Goal: Check status: Check status

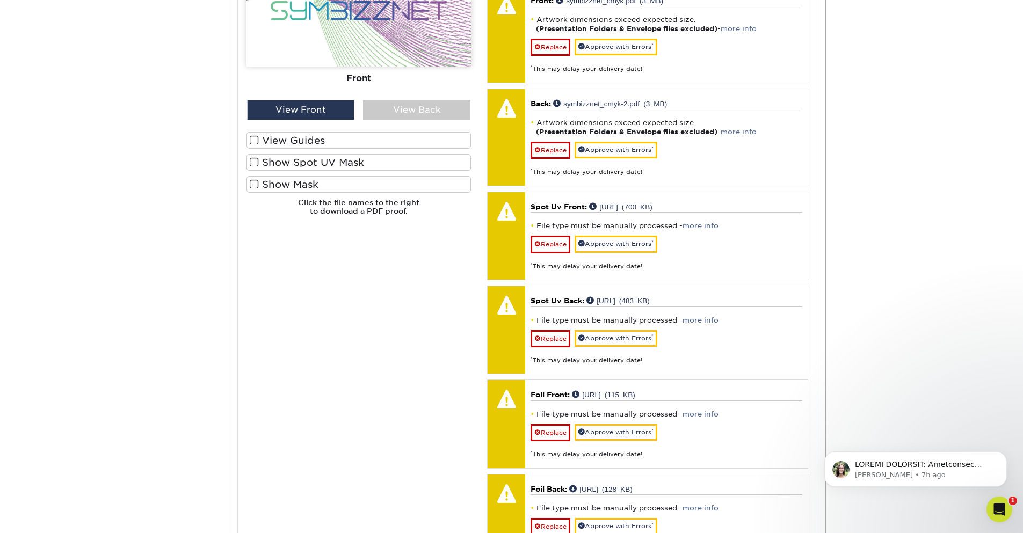
scroll to position [387, 0]
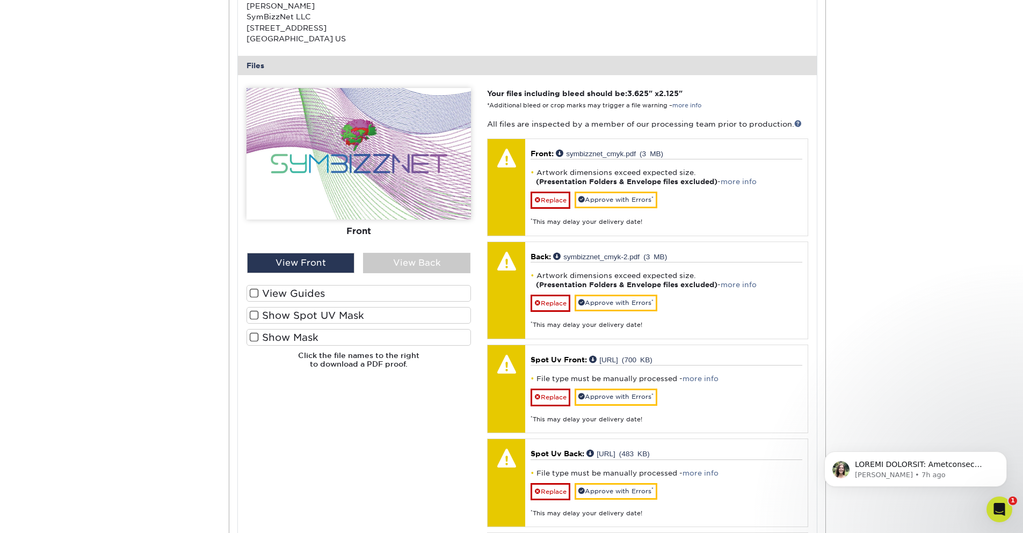
click at [252, 316] on span at bounding box center [254, 315] width 9 height 10
click at [0, 0] on input "Show Spot UV Mask" at bounding box center [0, 0] width 0 height 0
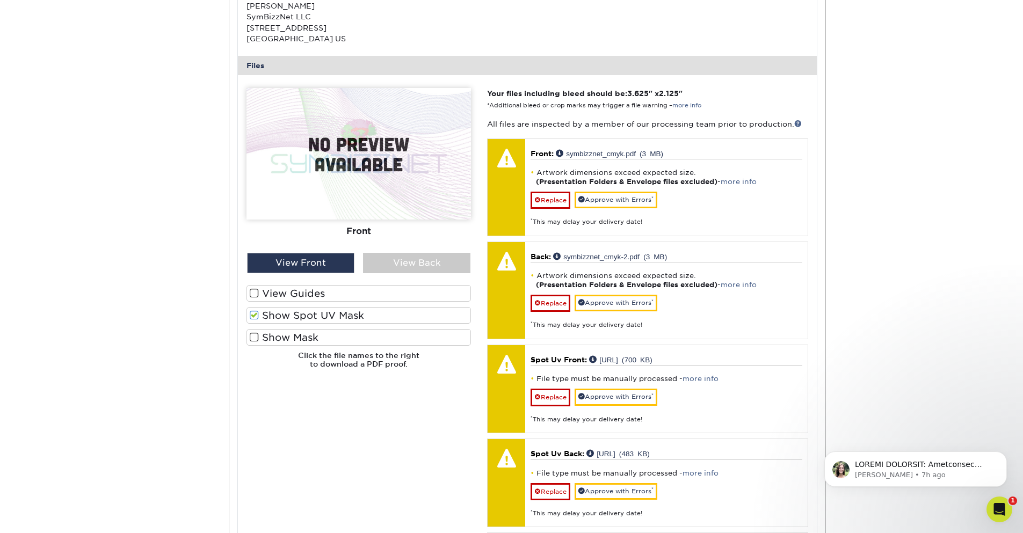
click at [254, 340] on span at bounding box center [254, 337] width 9 height 10
click at [0, 0] on input "Show Mask" at bounding box center [0, 0] width 0 height 0
click at [254, 340] on span at bounding box center [254, 337] width 9 height 10
click at [0, 0] on input "Show Mask" at bounding box center [0, 0] width 0 height 0
click at [252, 313] on span at bounding box center [254, 315] width 9 height 10
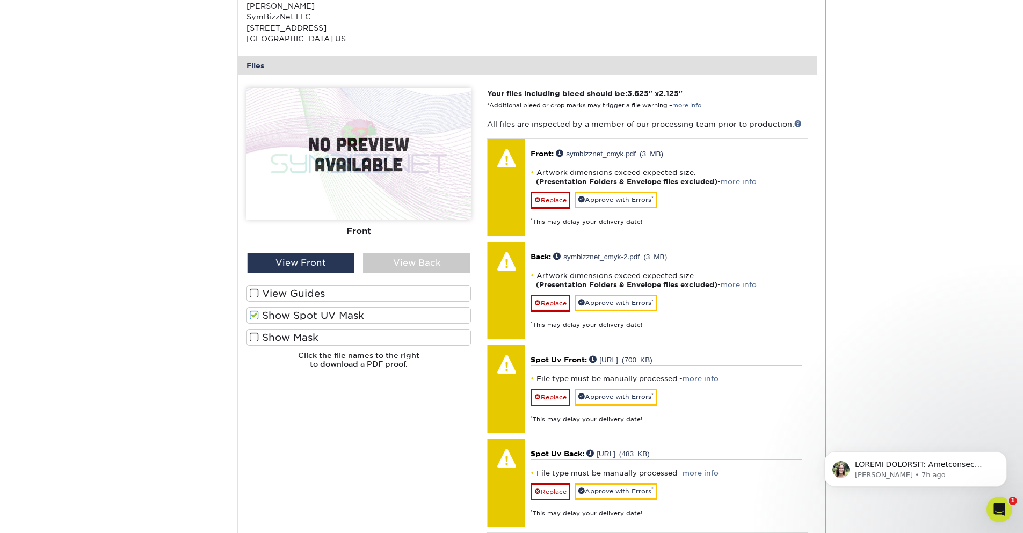
click at [0, 0] on input "Show Spot UV Mask" at bounding box center [0, 0] width 0 height 0
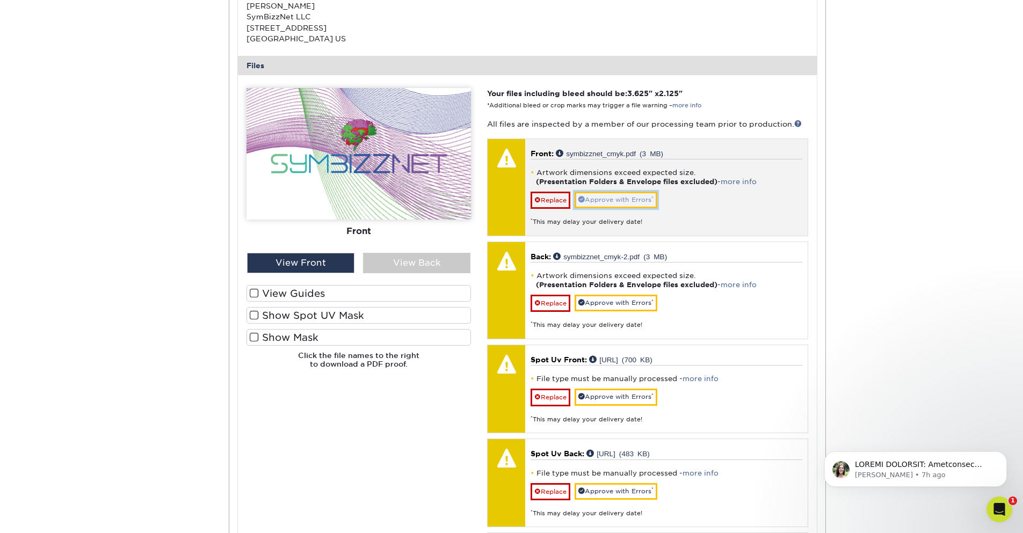
click at [615, 200] on link "Approve with Errors *" at bounding box center [616, 200] width 83 height 17
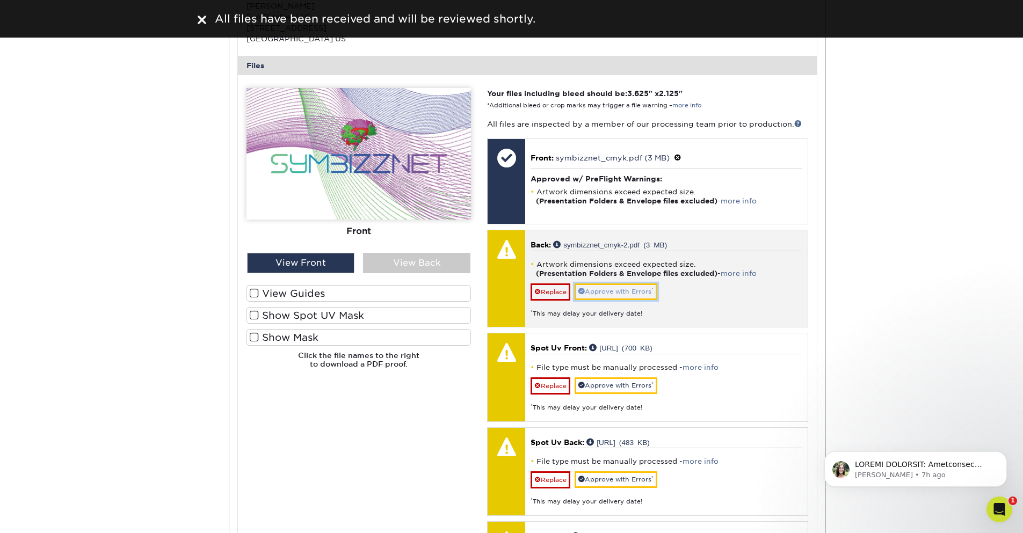
click at [614, 296] on link "Approve with Errors *" at bounding box center [616, 292] width 83 height 17
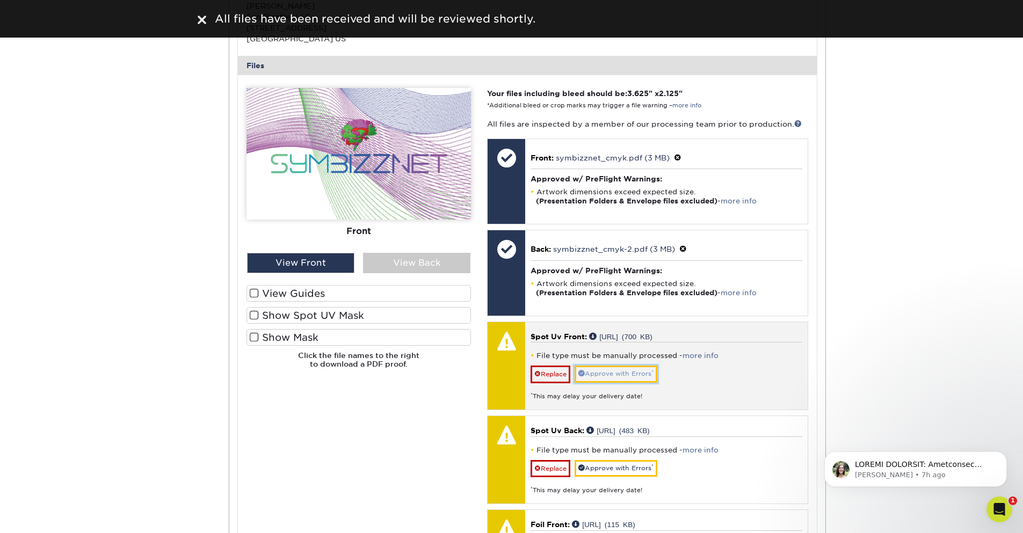
click at [610, 373] on link "Approve with Errors *" at bounding box center [616, 374] width 83 height 17
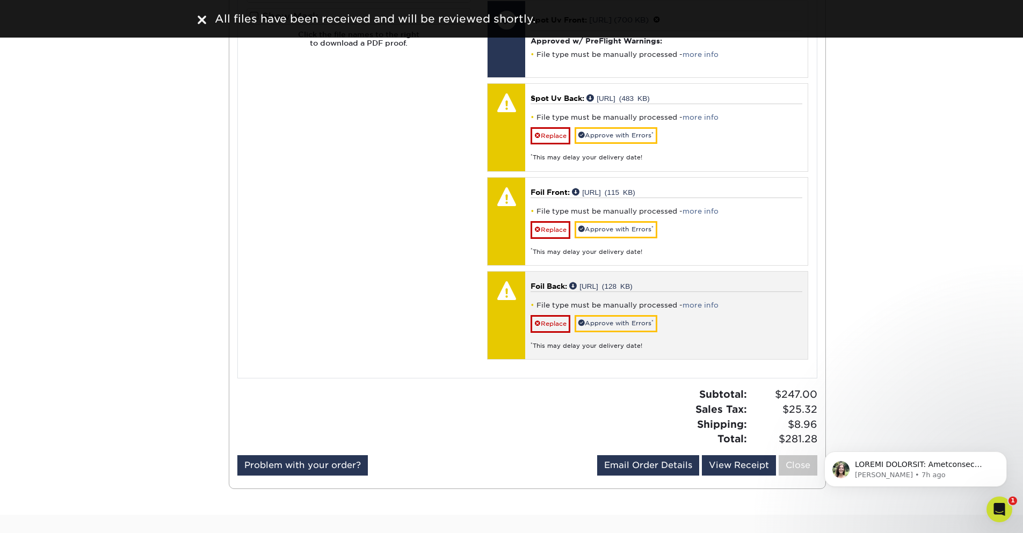
scroll to position [709, 0]
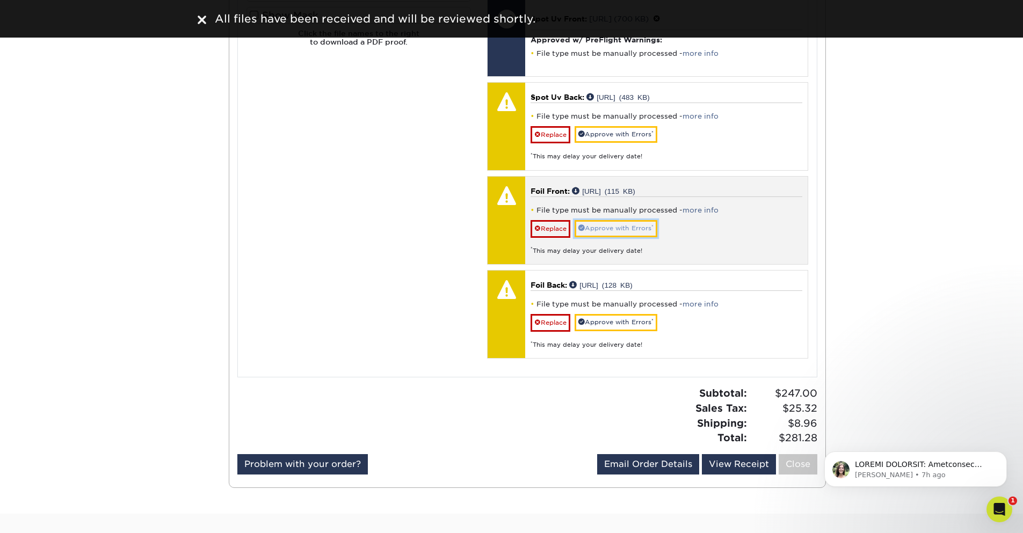
click at [606, 225] on link "Approve with Errors *" at bounding box center [616, 228] width 83 height 17
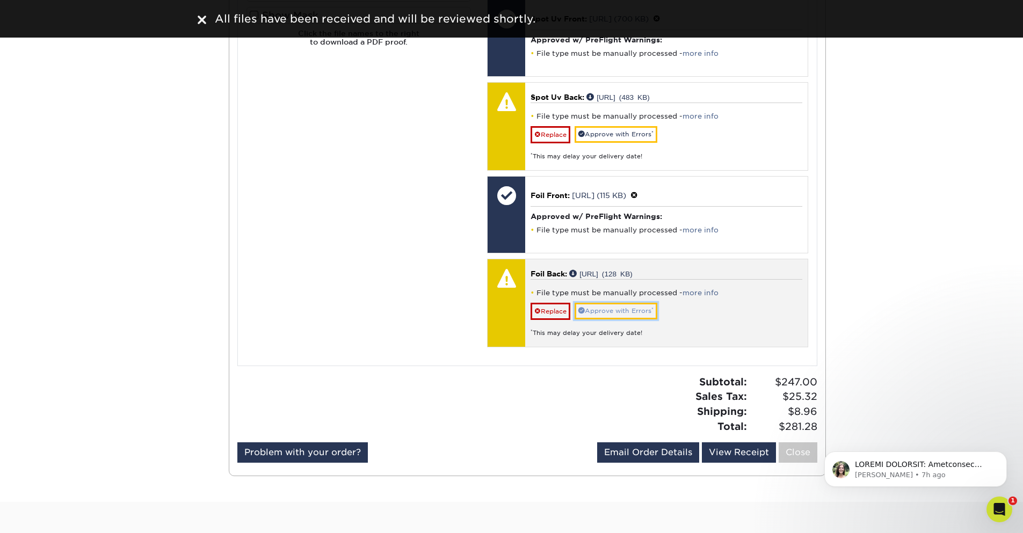
click at [628, 312] on link "Approve with Errors *" at bounding box center [616, 311] width 83 height 17
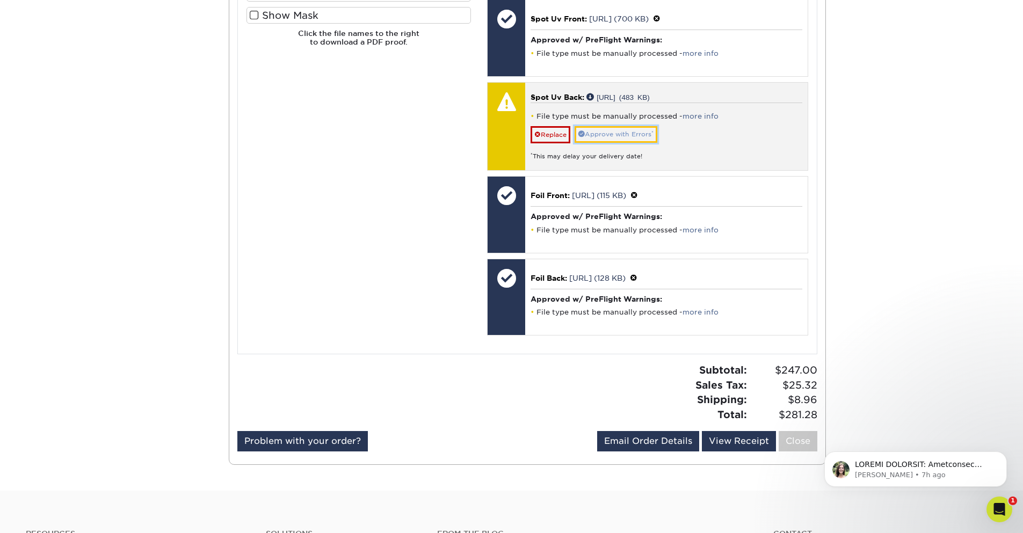
click at [608, 133] on link "Approve with Errors *" at bounding box center [616, 134] width 83 height 17
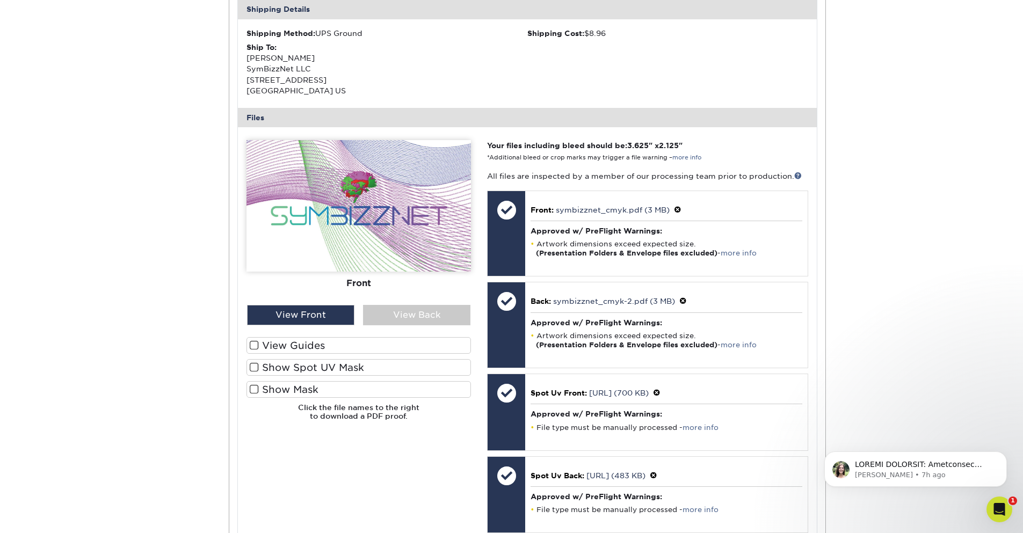
scroll to position [129, 0]
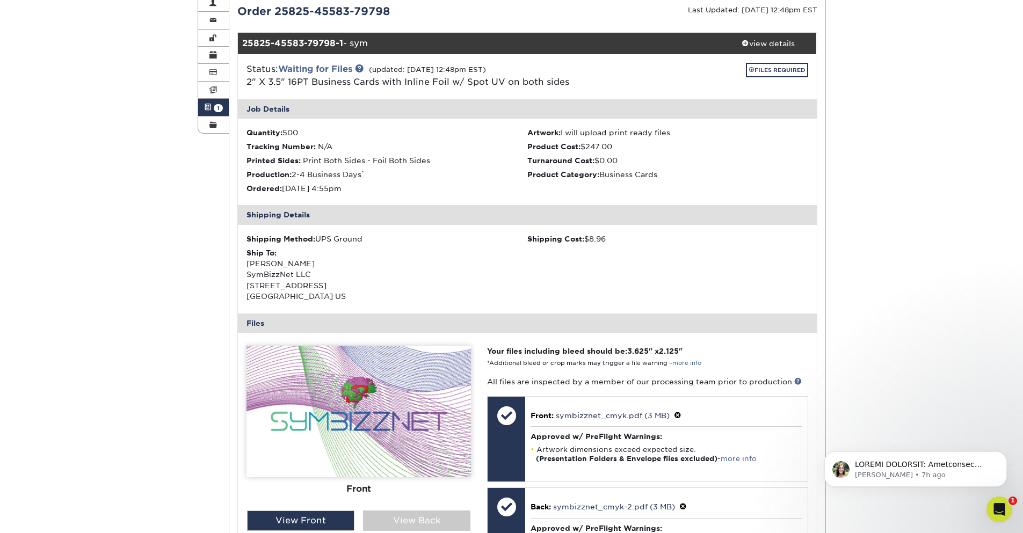
click at [851, 262] on div "Active Orders Account Overview Contact Information Change Password Address Book…" at bounding box center [511, 513] width 1023 height 1091
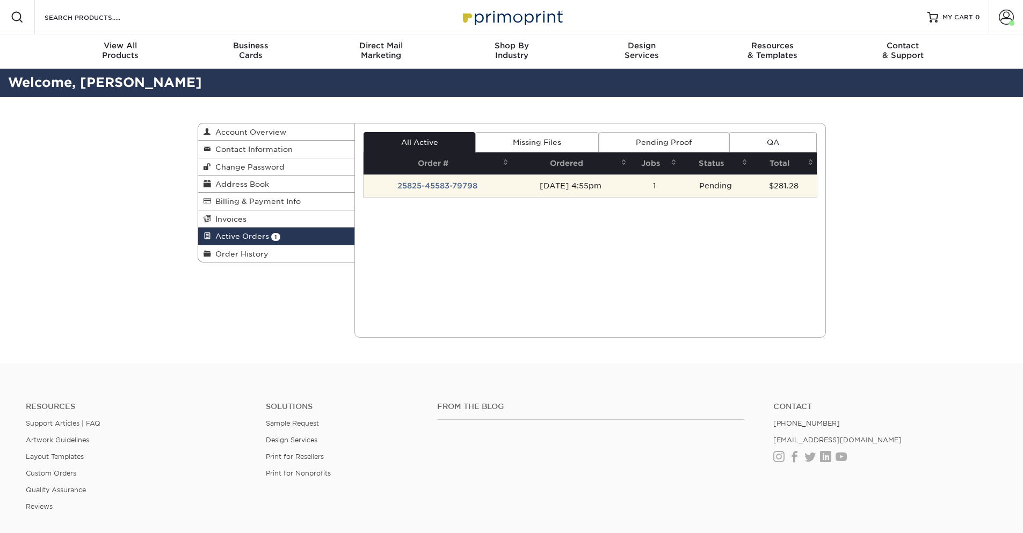
click at [454, 183] on td "25825-45583-79798" at bounding box center [438, 186] width 148 height 23
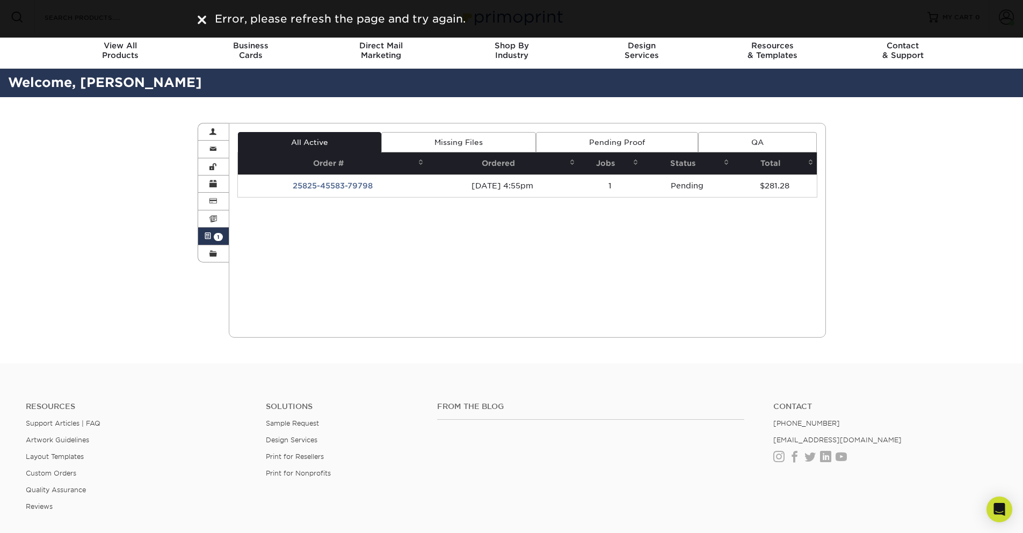
click at [476, 143] on link "Missing Files" at bounding box center [458, 142] width 155 height 20
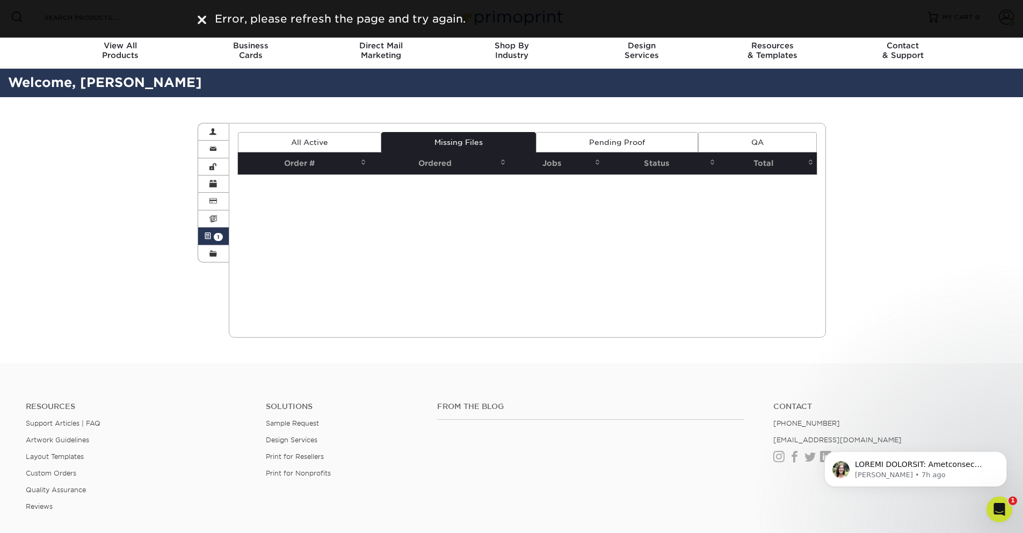
click at [319, 140] on link "All Active" at bounding box center [309, 142] width 143 height 20
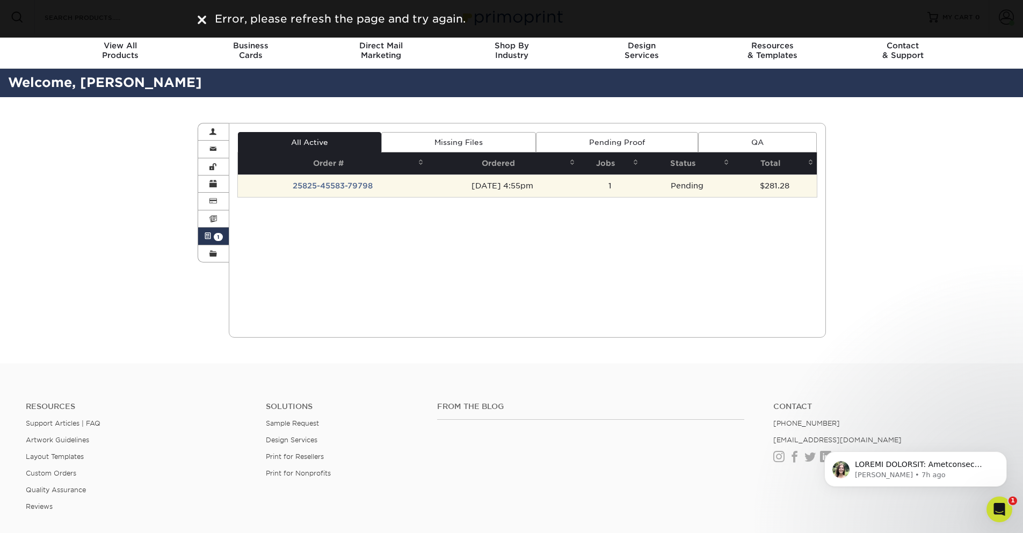
click at [341, 187] on td "25825-45583-79798" at bounding box center [332, 186] width 189 height 23
click at [315, 187] on td "25825-45583-79798" at bounding box center [332, 186] width 189 height 23
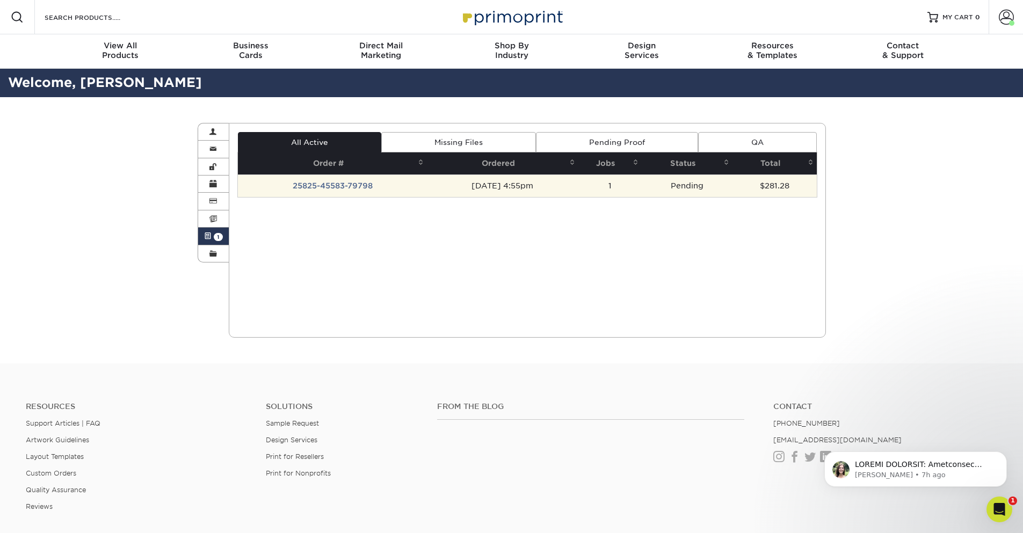
click at [310, 186] on td "25825-45583-79798" at bounding box center [332, 186] width 189 height 23
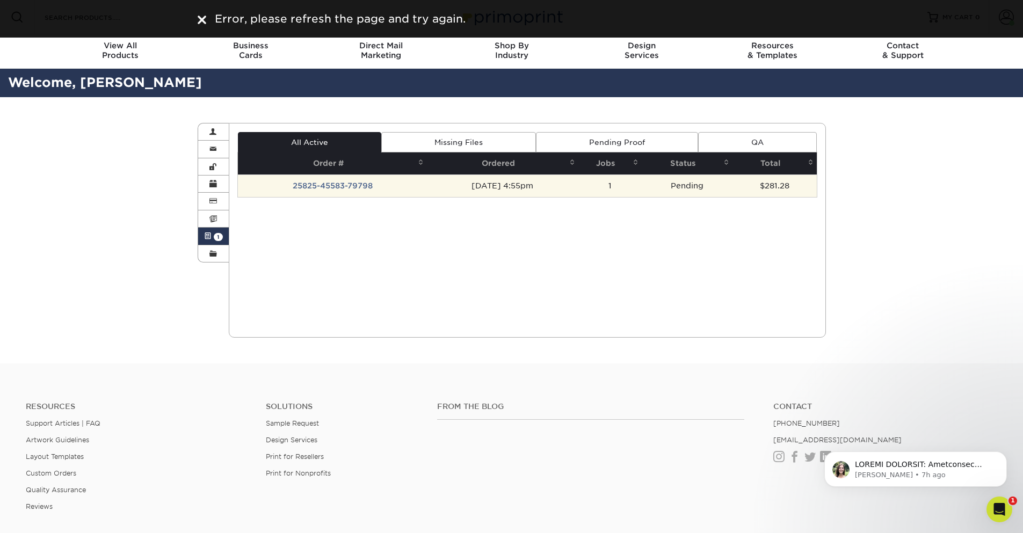
click at [325, 180] on td "25825-45583-79798" at bounding box center [332, 186] width 189 height 23
click at [329, 187] on td "25825-45583-79798" at bounding box center [332, 186] width 189 height 23
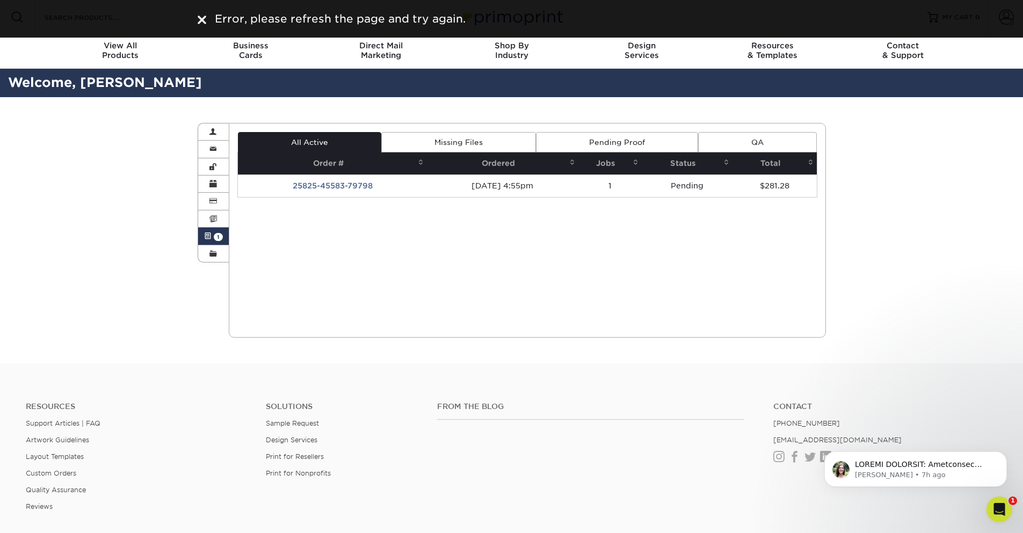
click at [299, 308] on div "Current Orders 1 Active 0 Missing Files" at bounding box center [527, 230] width 597 height 215
click at [212, 216] on span at bounding box center [213, 219] width 8 height 9
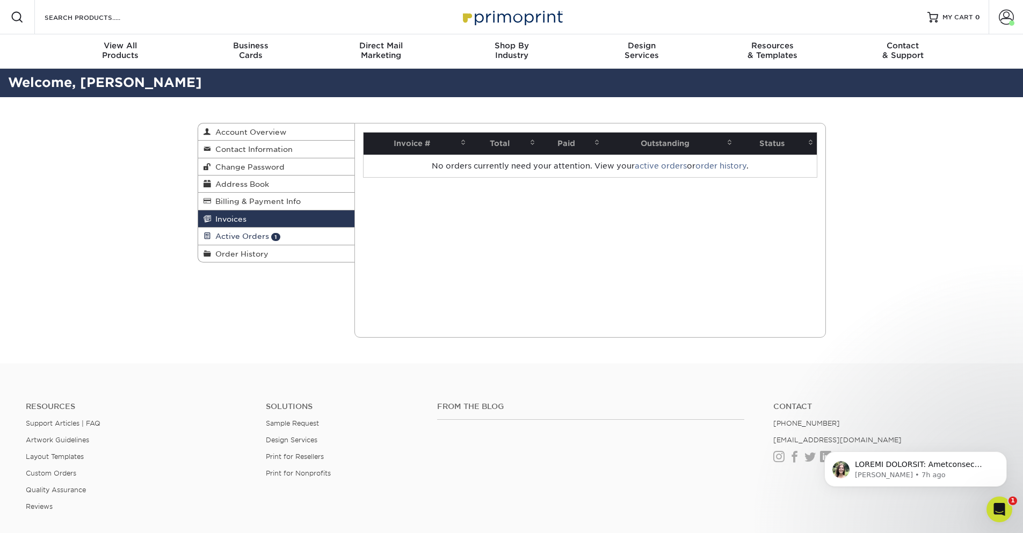
click at [219, 237] on span "Active Orders" at bounding box center [240, 236] width 58 height 9
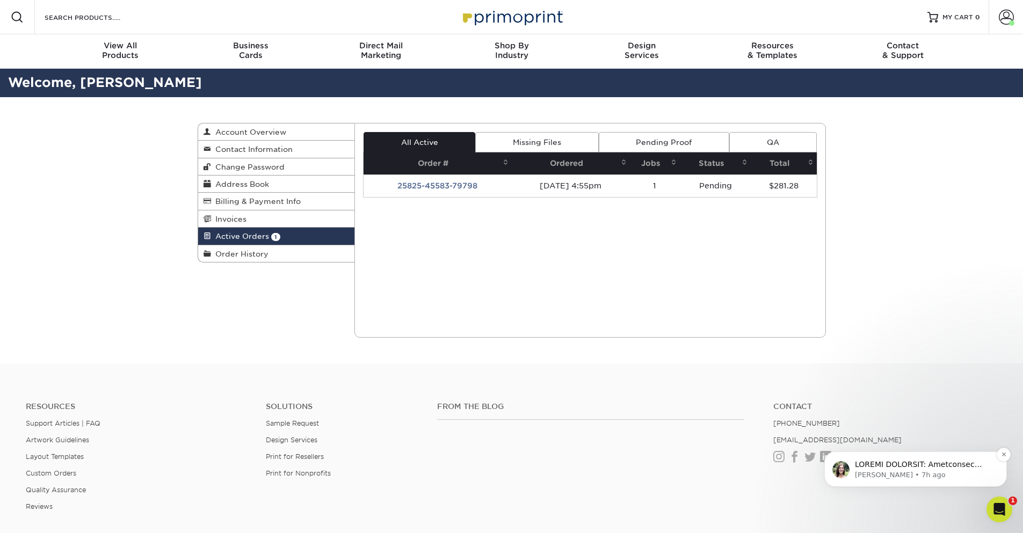
click at [908, 470] on p "Julie • 7h ago" at bounding box center [924, 475] width 139 height 10
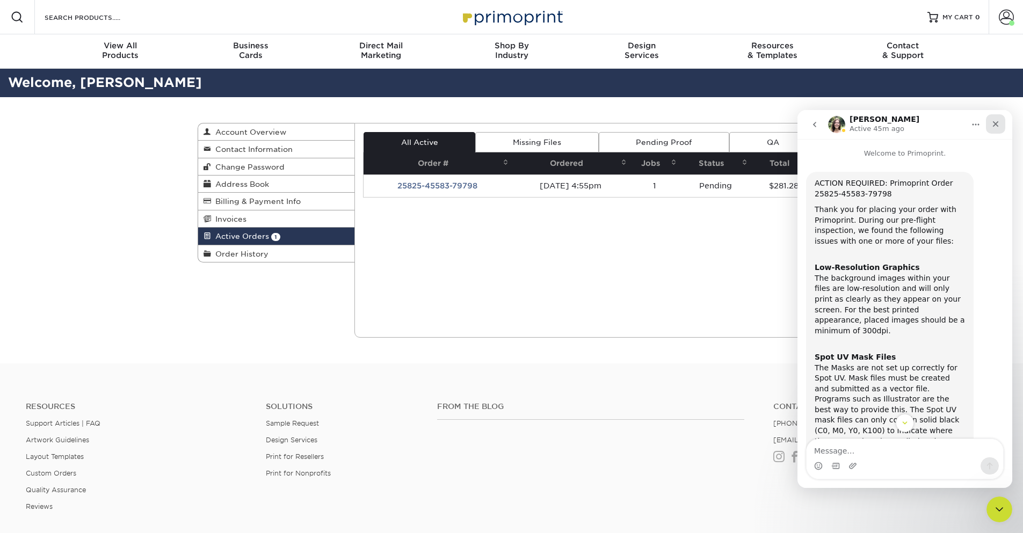
click at [993, 124] on icon "Close" at bounding box center [995, 124] width 9 height 9
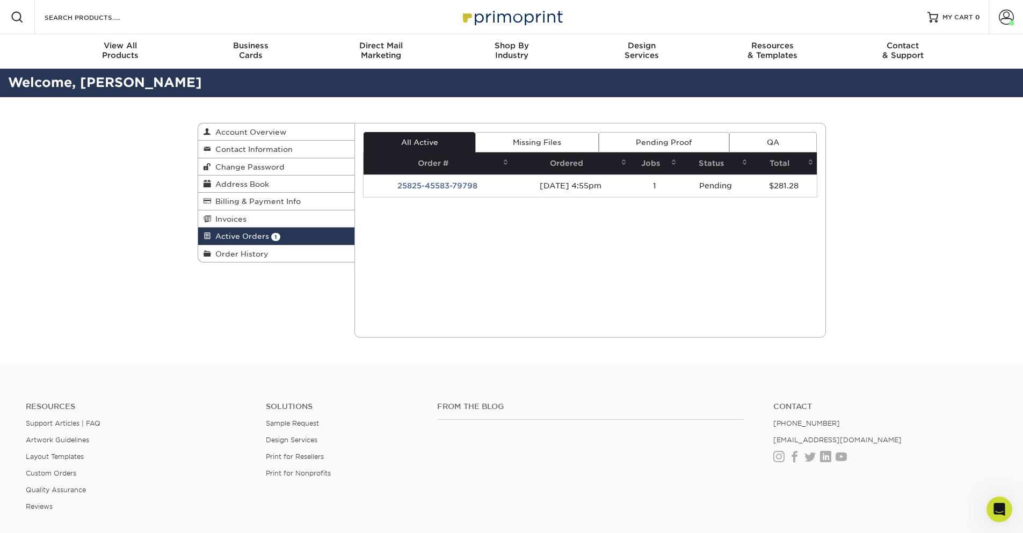
scroll to position [401, 0]
click at [633, 147] on link "Pending Proof" at bounding box center [664, 142] width 130 height 20
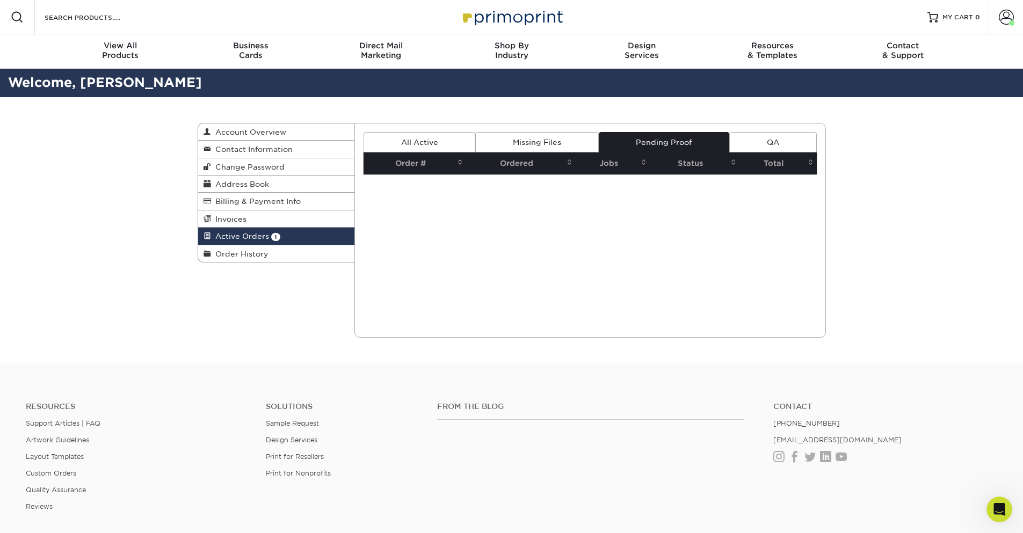
click at [551, 143] on link "Missing Files" at bounding box center [536, 142] width 123 height 20
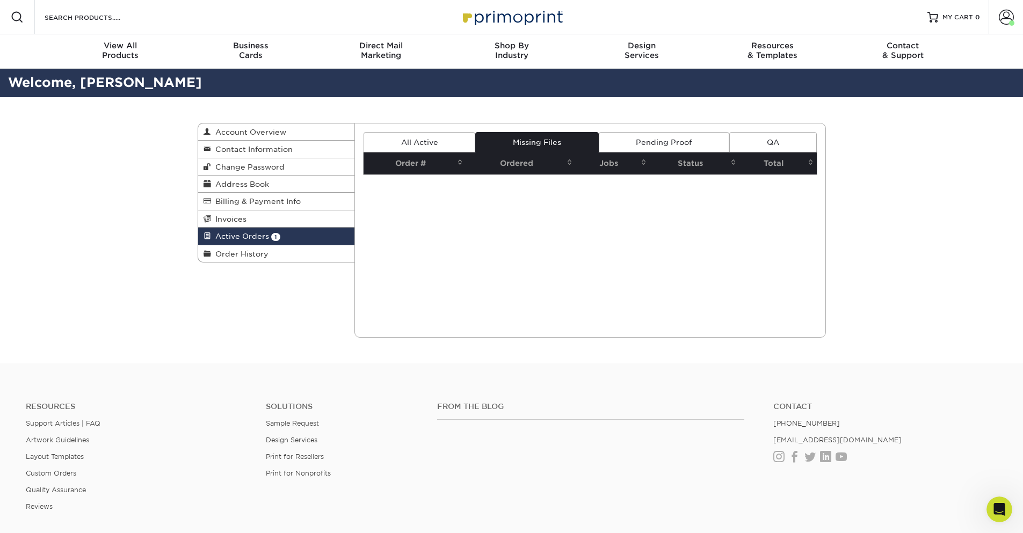
click at [419, 141] on link "All Active" at bounding box center [420, 142] width 112 height 20
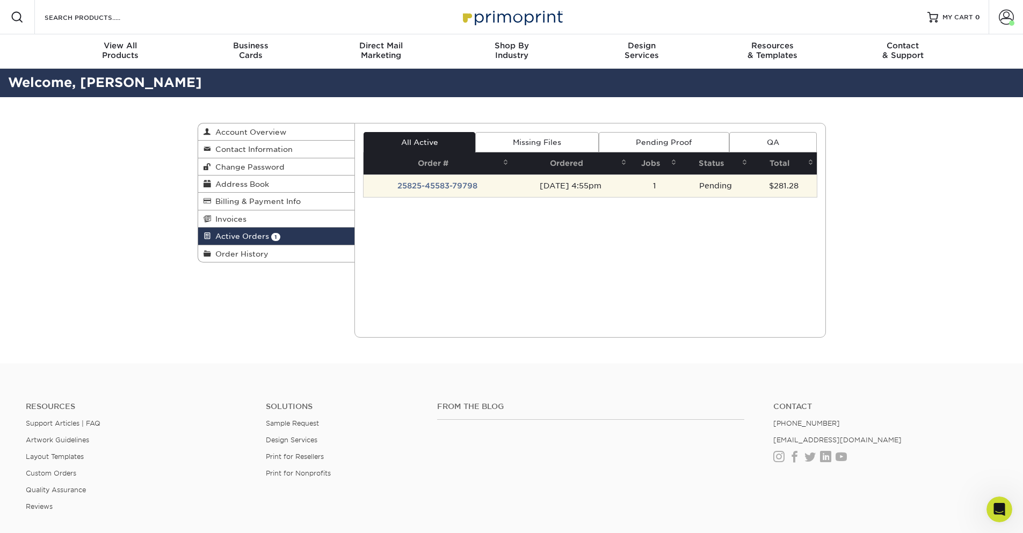
click at [411, 183] on td "25825-45583-79798" at bounding box center [438, 186] width 148 height 23
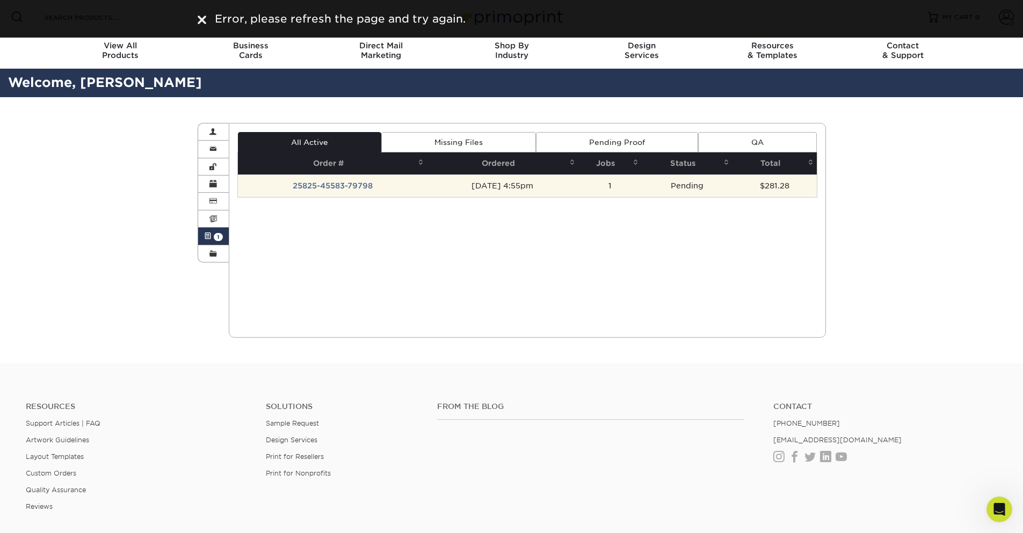
click at [332, 181] on td "25825-45583-79798" at bounding box center [332, 186] width 189 height 23
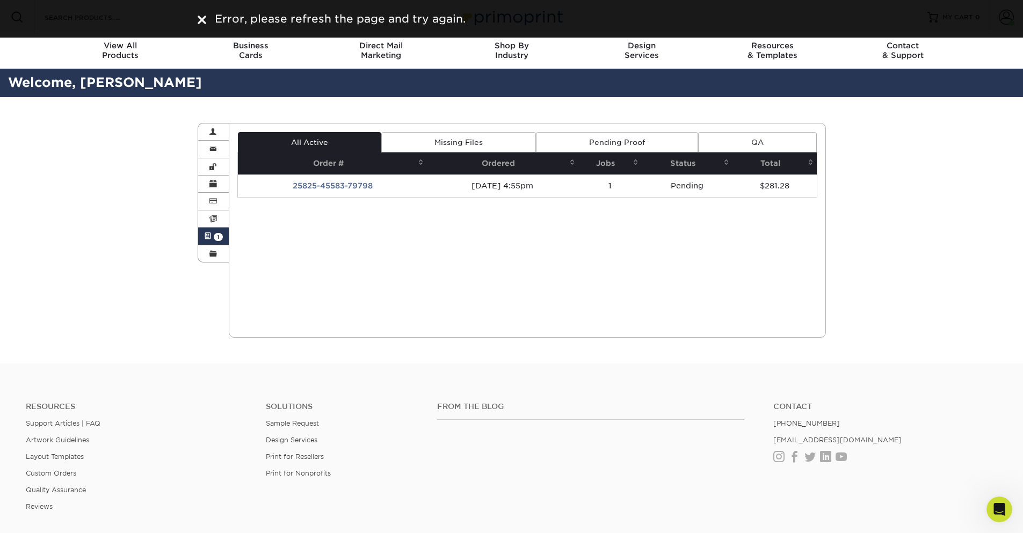
click at [332, 220] on div "Current Orders 1 Active 0 Missing Files" at bounding box center [527, 230] width 597 height 215
click at [188, 16] on div "Error, please refresh the page and try again." at bounding box center [511, 19] width 1023 height 38
click at [202, 19] on img at bounding box center [202, 20] width 9 height 9
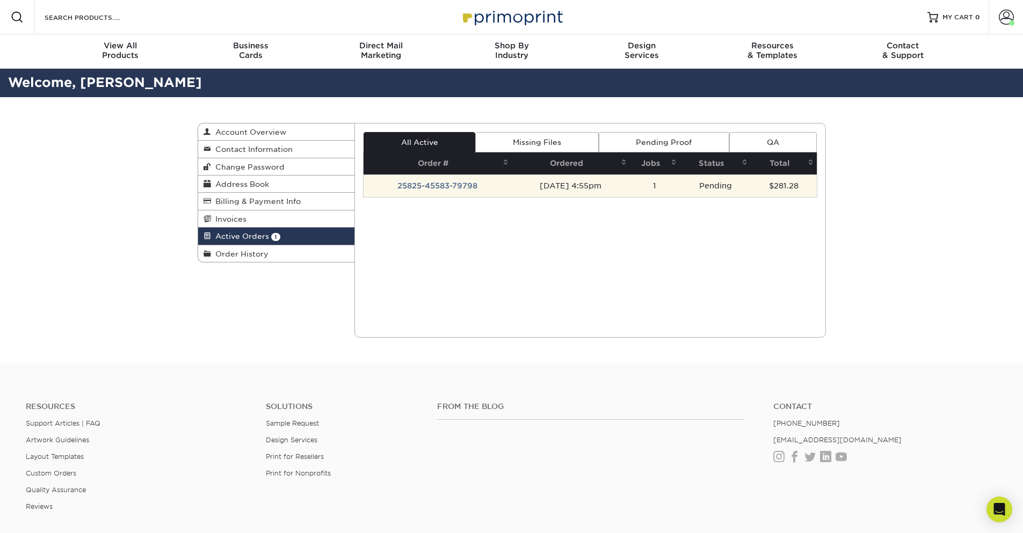
click at [415, 187] on td "25825-45583-79798" at bounding box center [438, 186] width 148 height 23
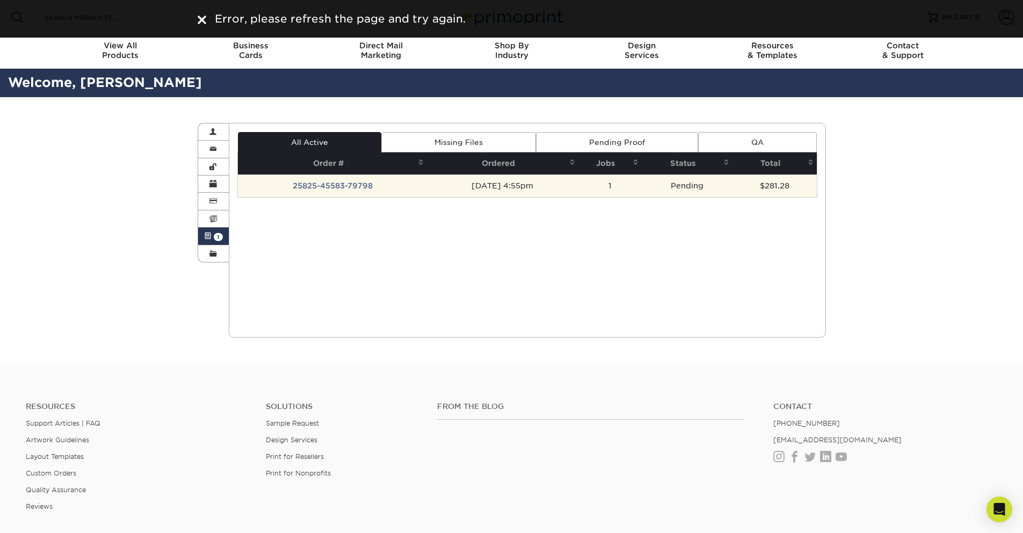
click at [328, 183] on td "25825-45583-79798" at bounding box center [332, 186] width 189 height 23
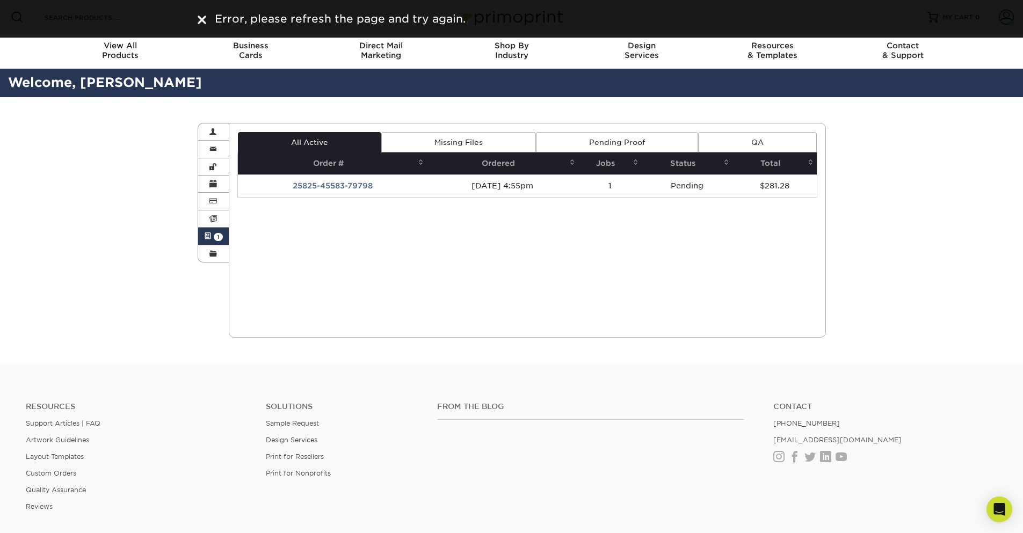
click at [89, 208] on div "Active Orders Account Overview Contact Information Change Password Address Book…" at bounding box center [511, 230] width 1023 height 266
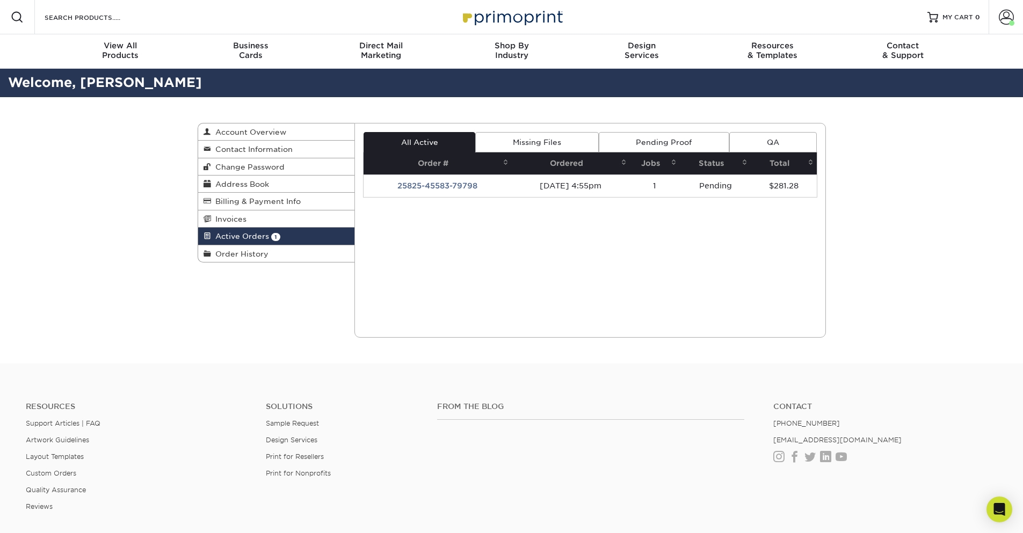
click at [911, 307] on div "Active Orders Account Overview Contact Information Change Password Address Book…" at bounding box center [511, 230] width 1023 height 266
click at [148, 224] on div "Active Orders Account Overview Contact Information Change Password Address Book…" at bounding box center [511, 230] width 1023 height 266
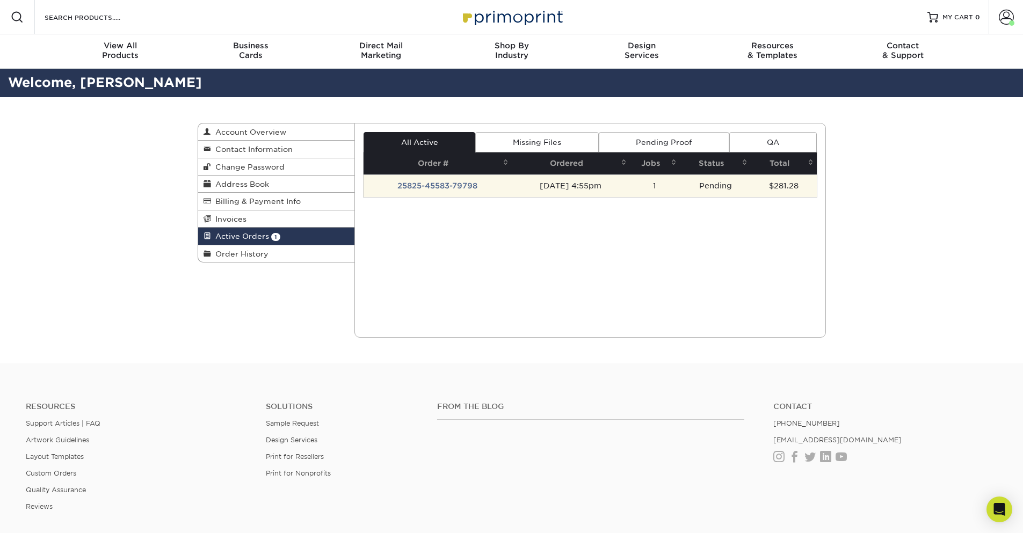
click at [430, 184] on td "25825-45583-79798" at bounding box center [438, 186] width 148 height 23
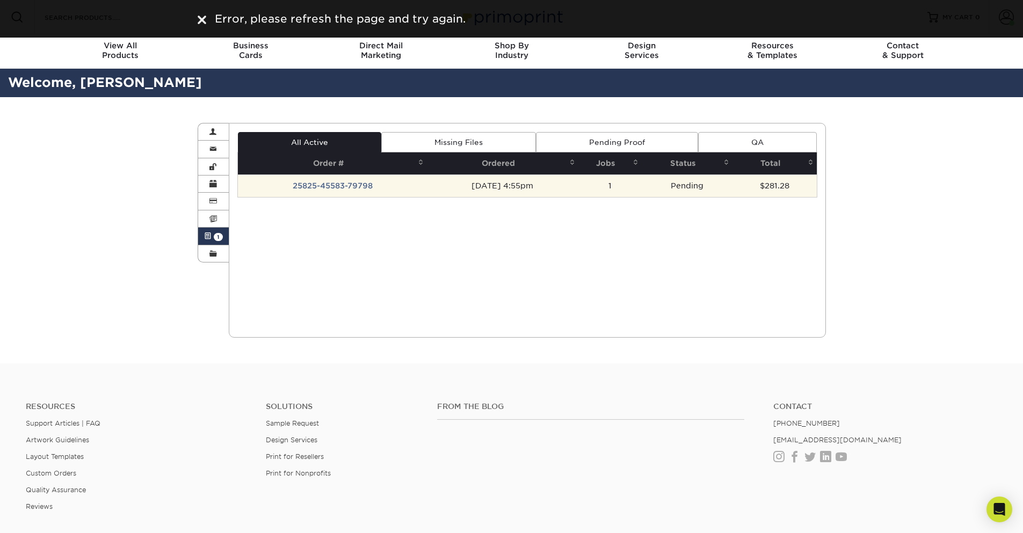
click at [322, 191] on td "25825-45583-79798" at bounding box center [332, 186] width 189 height 23
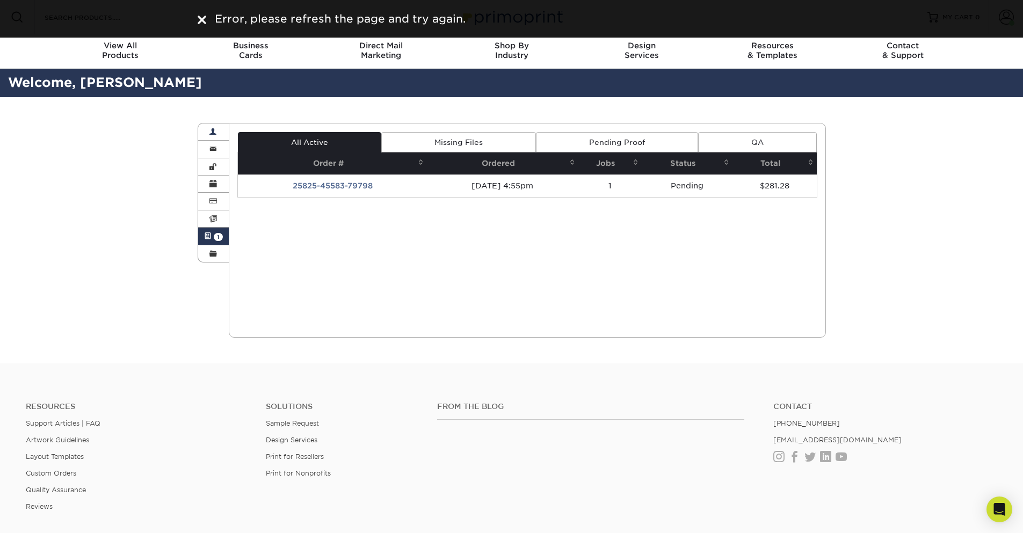
click at [218, 136] on link "Account Overview" at bounding box center [213, 131] width 31 height 17
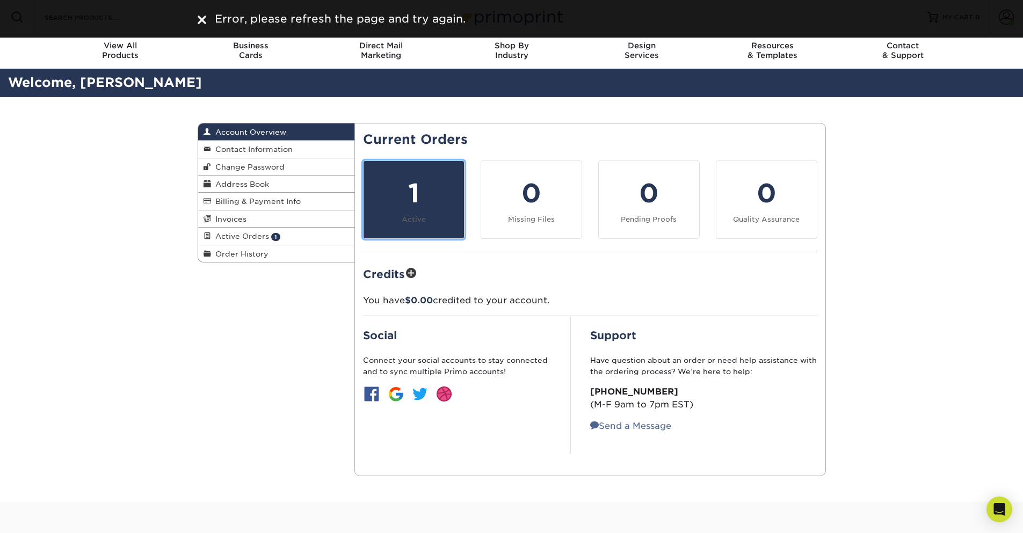
click at [408, 228] on link "1 Active" at bounding box center [413, 200] width 101 height 78
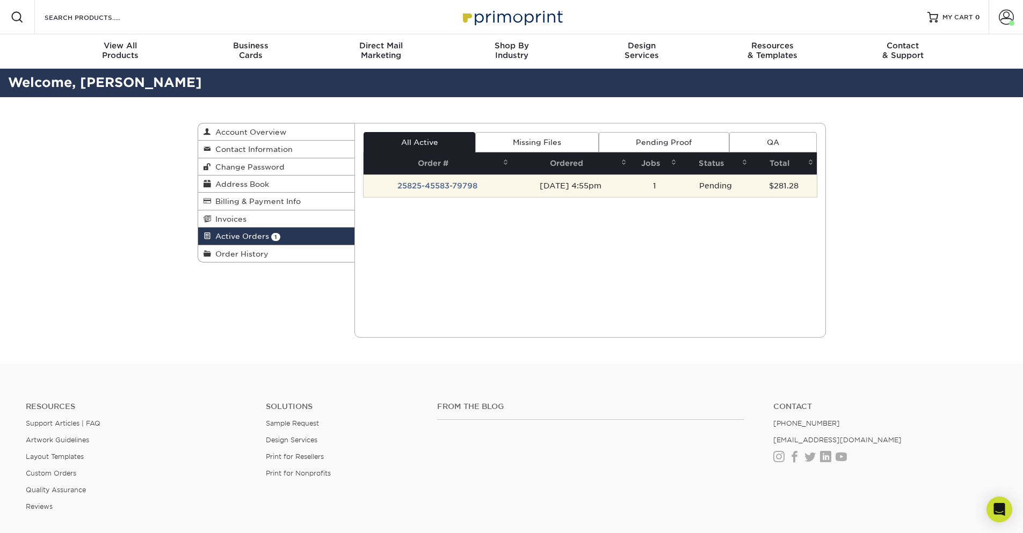
click at [411, 187] on td "25825-45583-79798" at bounding box center [438, 186] width 148 height 23
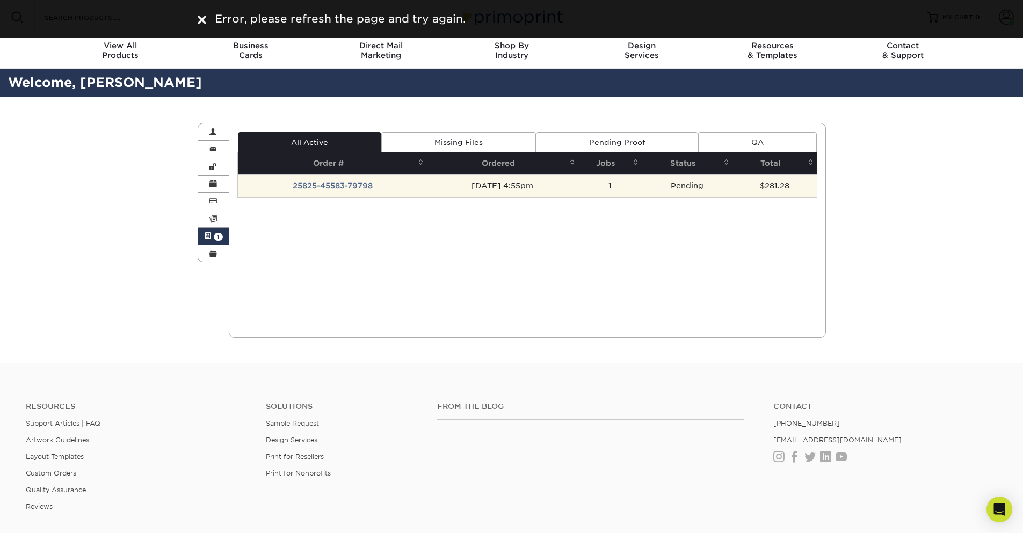
click at [344, 192] on td "25825-45583-79798" at bounding box center [332, 186] width 189 height 23
click at [344, 187] on td "25825-45583-79798" at bounding box center [332, 186] width 189 height 23
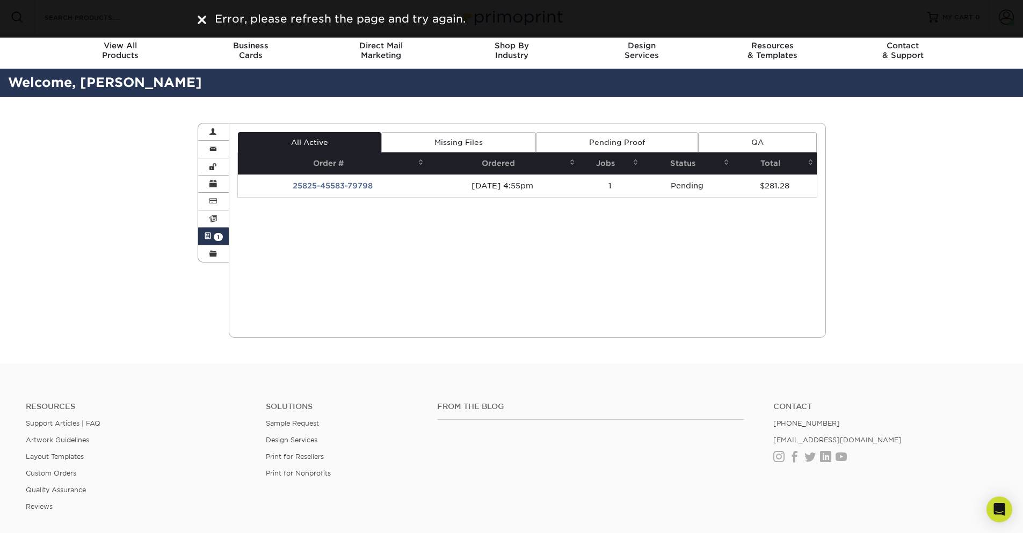
click at [808, 238] on div "Current Orders 1 Active 0 Missing Files" at bounding box center [527, 230] width 597 height 215
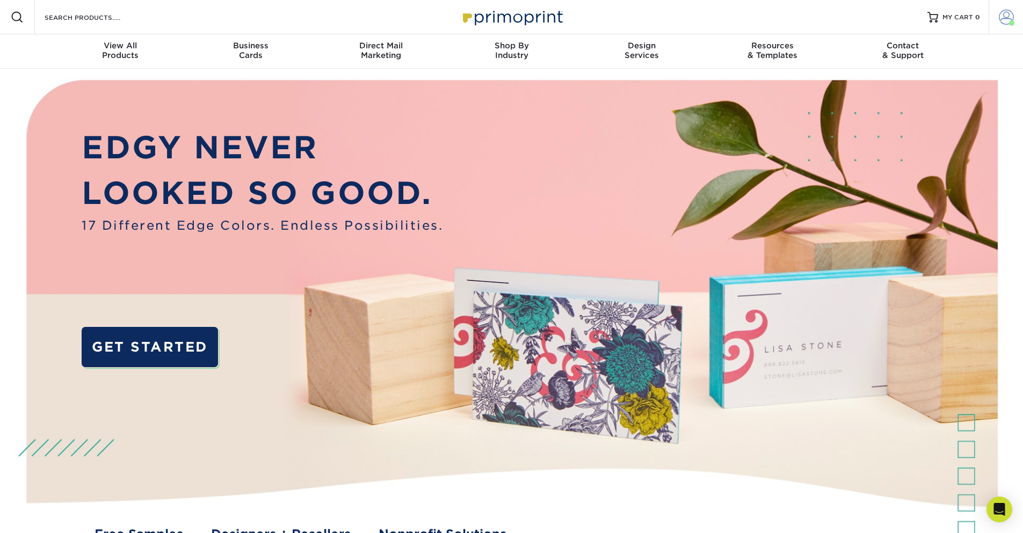
click at [1006, 12] on span at bounding box center [1006, 17] width 15 height 15
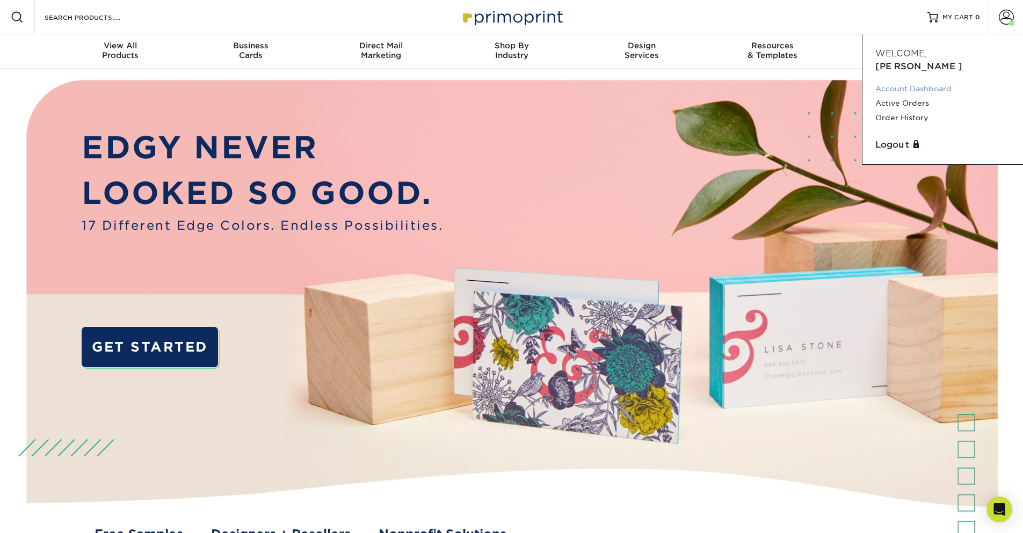
click at [903, 82] on link "Account Dashboard" at bounding box center [942, 89] width 135 height 14
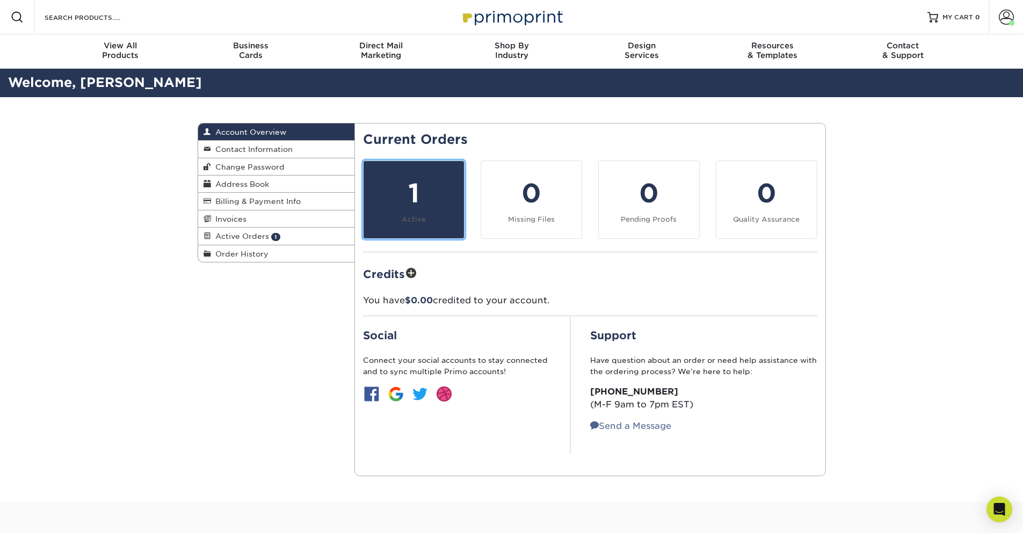
click at [415, 179] on div "1" at bounding box center [414, 193] width 88 height 39
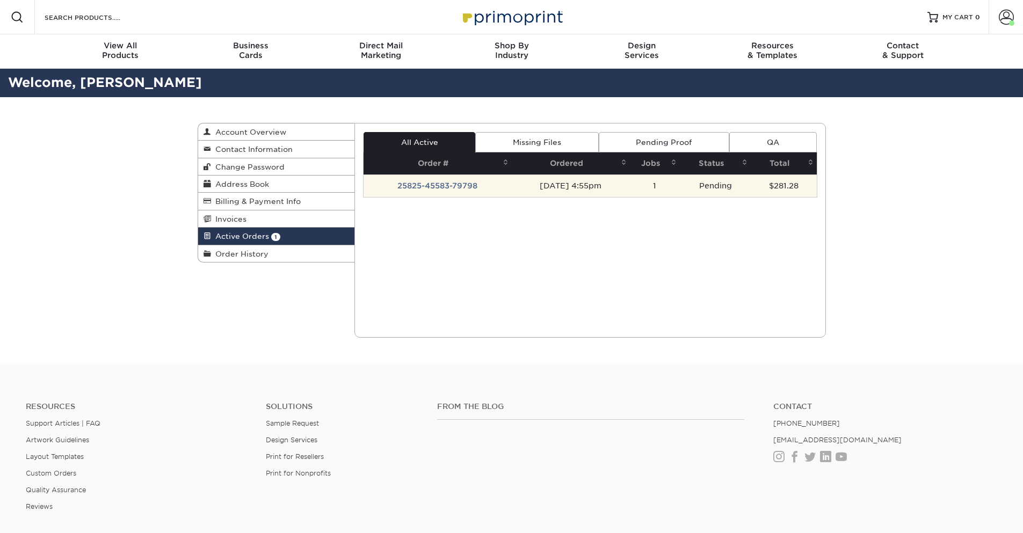
click at [414, 185] on td "25825-45583-79798" at bounding box center [438, 186] width 148 height 23
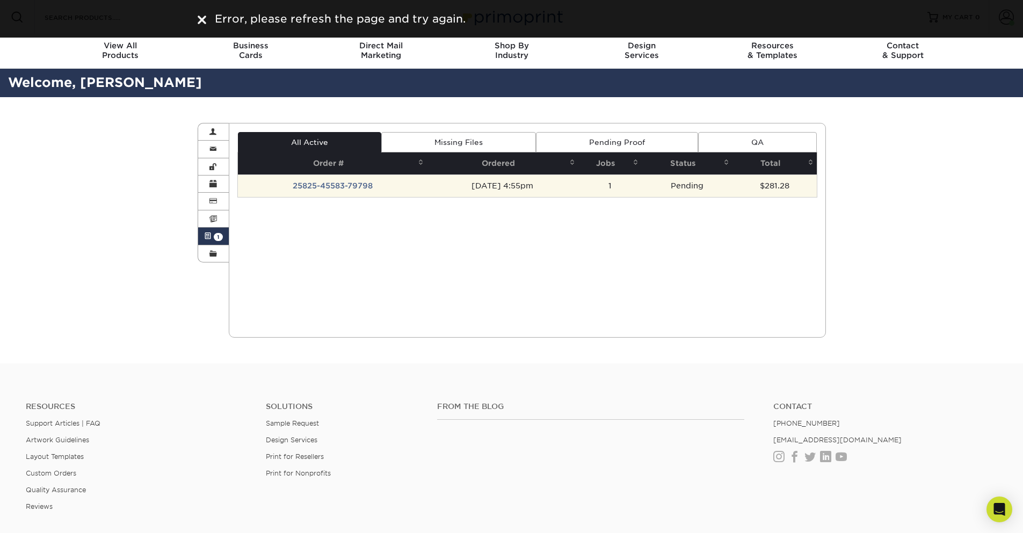
click at [359, 184] on td "25825-45583-79798" at bounding box center [332, 186] width 189 height 23
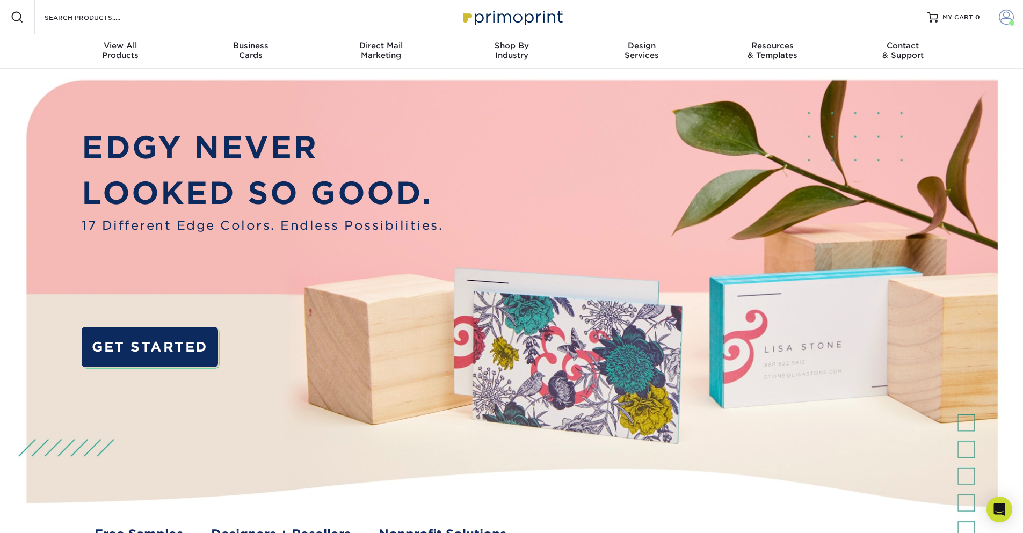
click at [1006, 11] on span at bounding box center [1006, 17] width 15 height 15
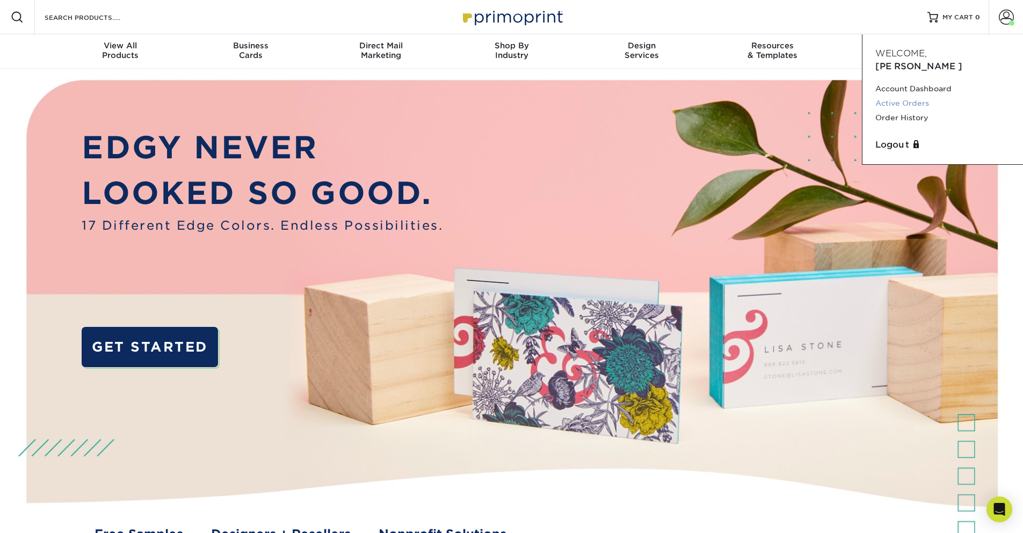
click at [900, 96] on link "Active Orders" at bounding box center [942, 103] width 135 height 14
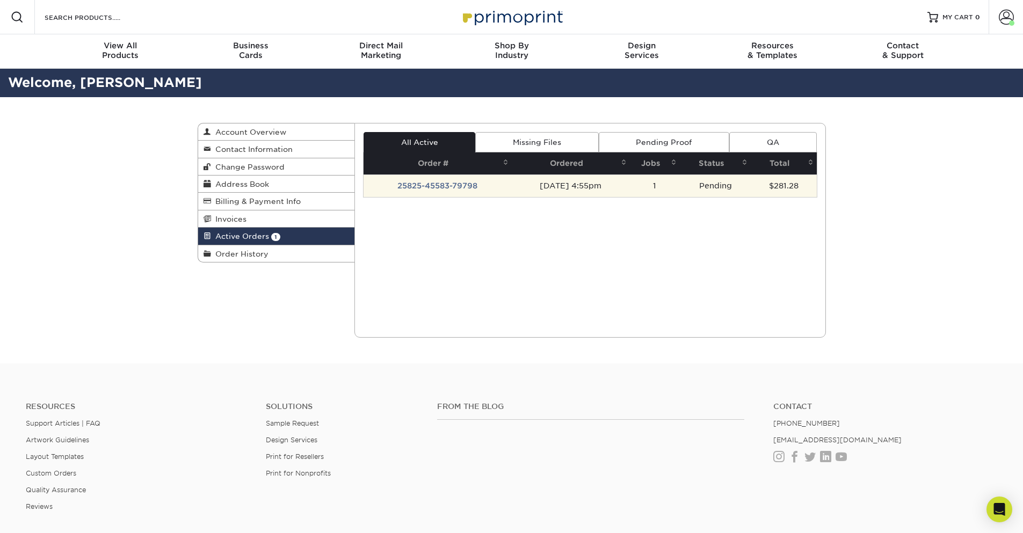
click at [413, 185] on td "25825-45583-79798" at bounding box center [438, 186] width 148 height 23
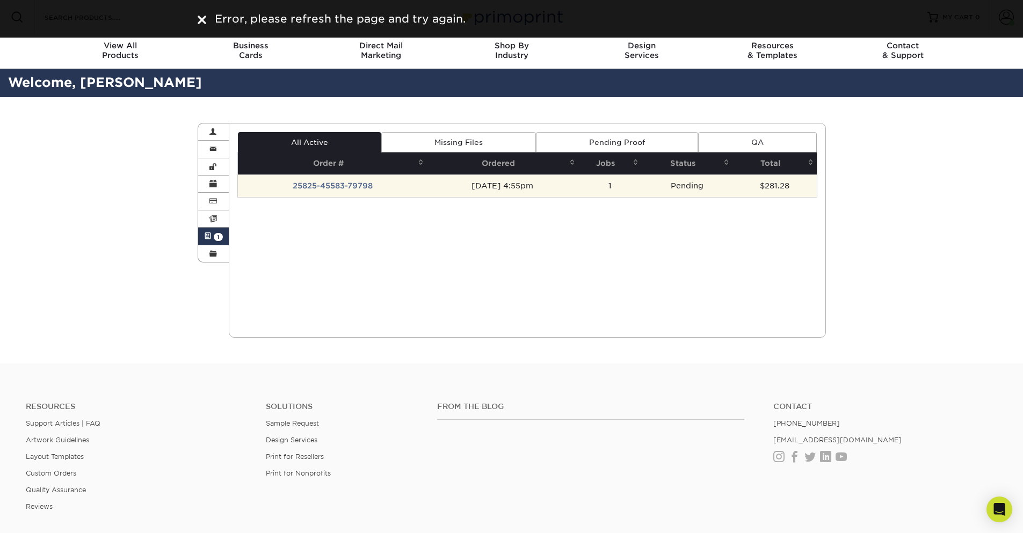
click at [346, 187] on td "25825-45583-79798" at bounding box center [332, 186] width 189 height 23
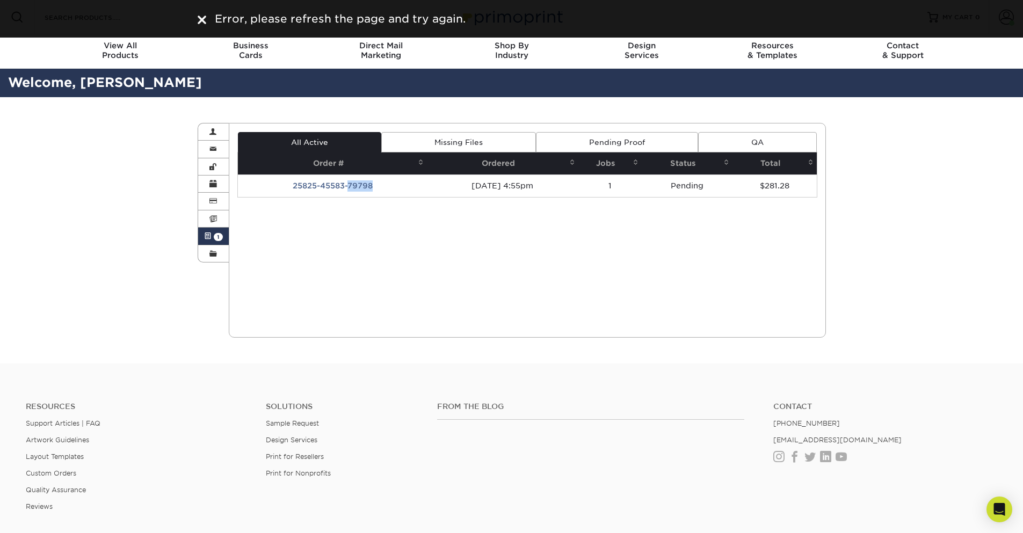
click at [459, 144] on link "Missing Files" at bounding box center [458, 142] width 155 height 20
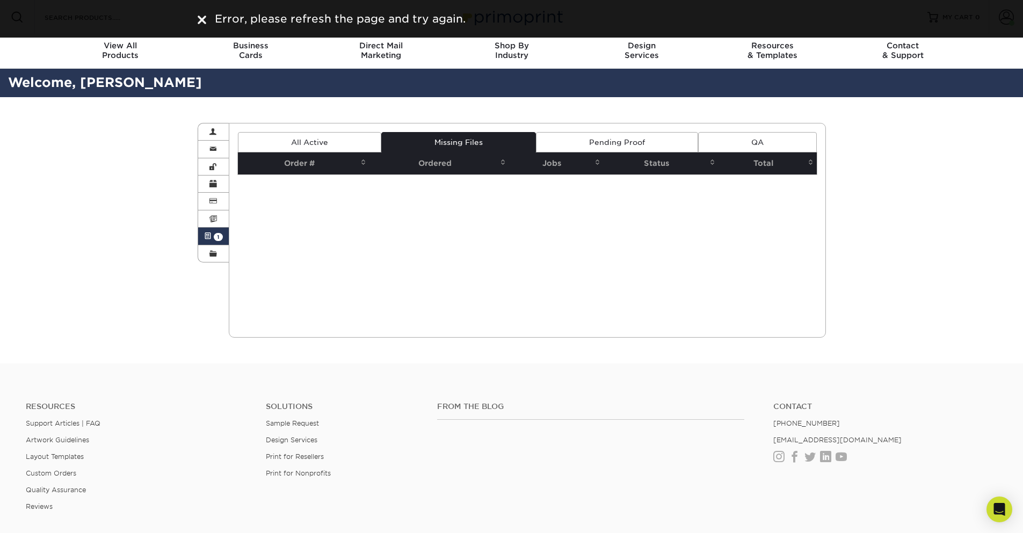
click at [588, 137] on link "Pending Proof" at bounding box center [617, 142] width 162 height 20
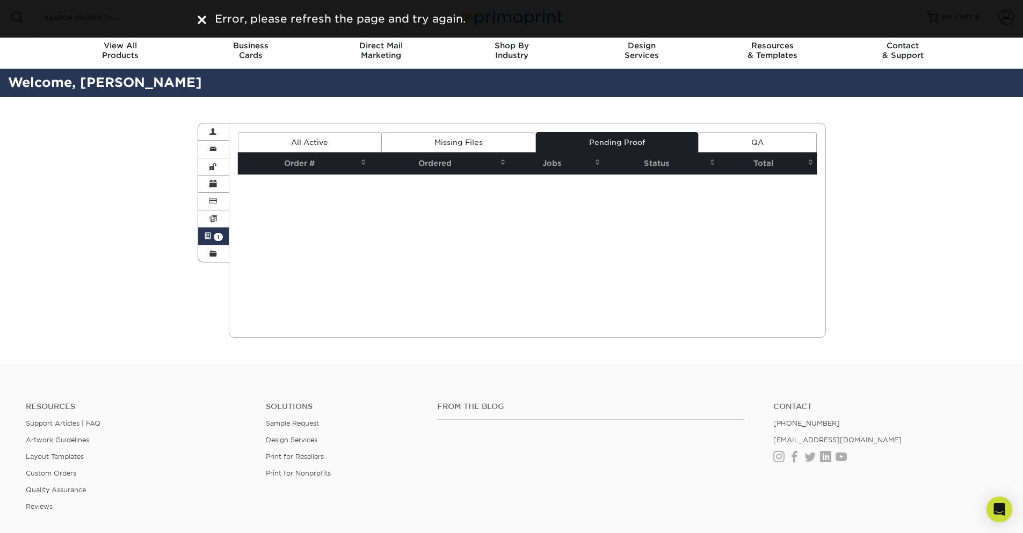
click at [735, 147] on link "QA" at bounding box center [757, 142] width 119 height 20
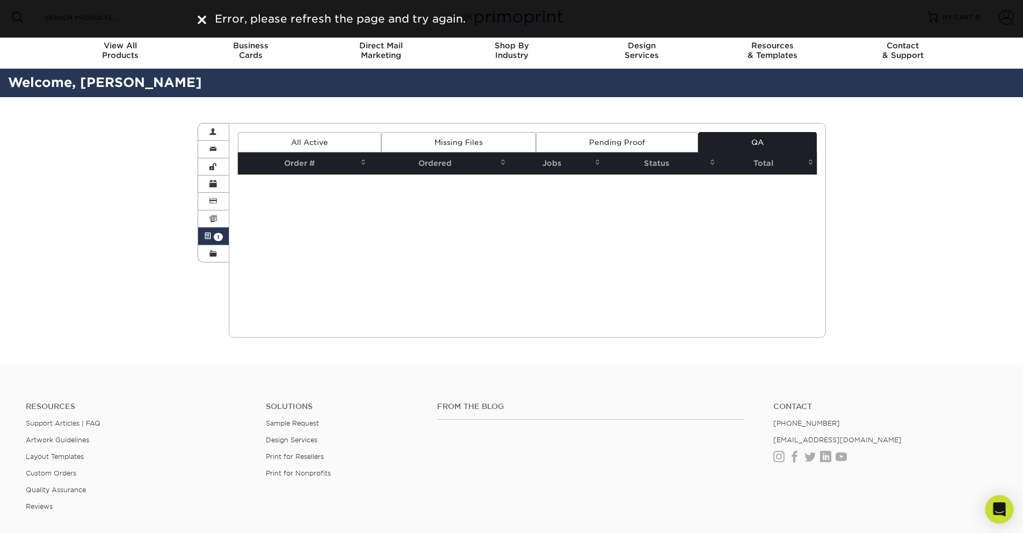
click at [1006, 518] on div "Open Intercom Messenger" at bounding box center [999, 510] width 28 height 28
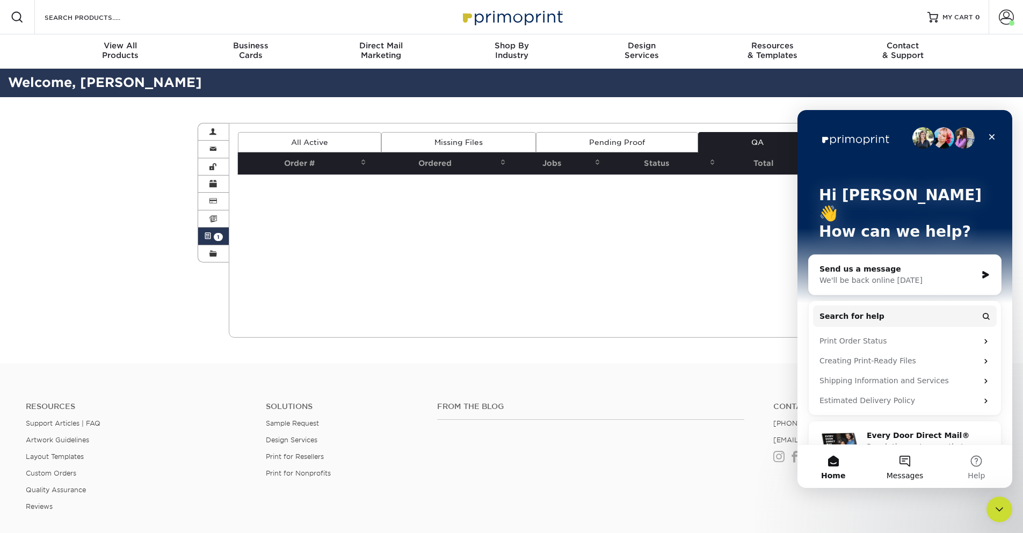
click at [898, 464] on button "Messages" at bounding box center [904, 466] width 71 height 43
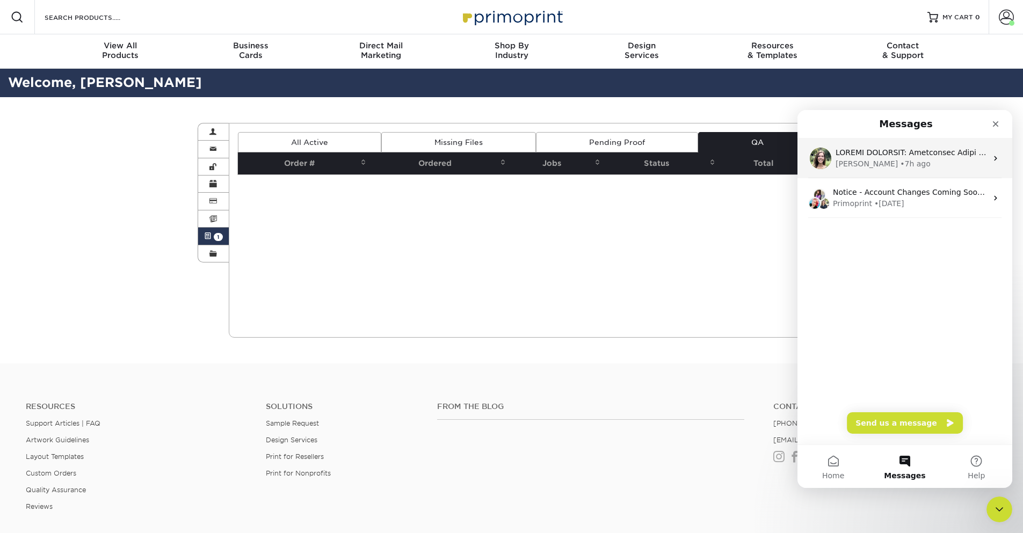
click at [888, 160] on div "[PERSON_NAME] • 7h ago" at bounding box center [910, 163] width 151 height 11
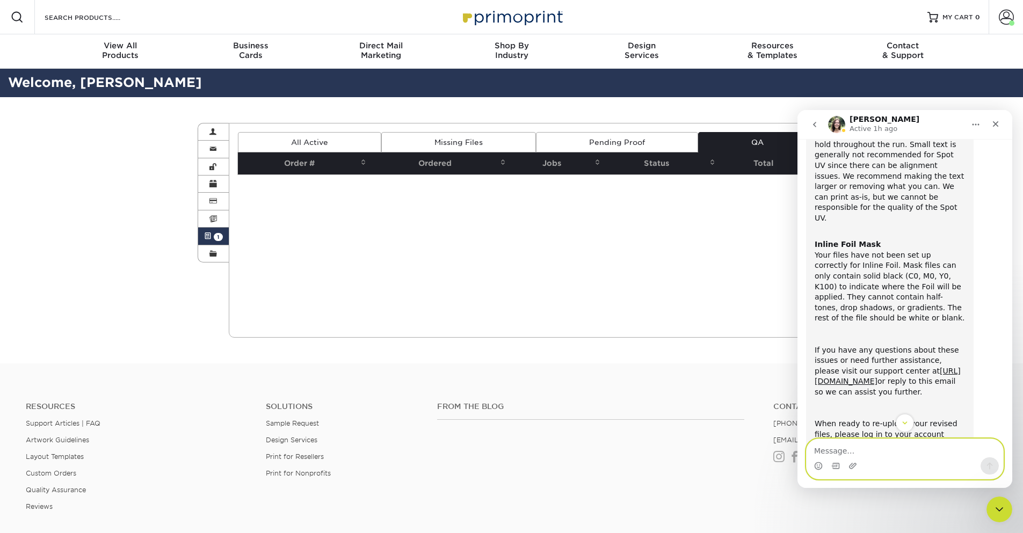
scroll to position [401, 0]
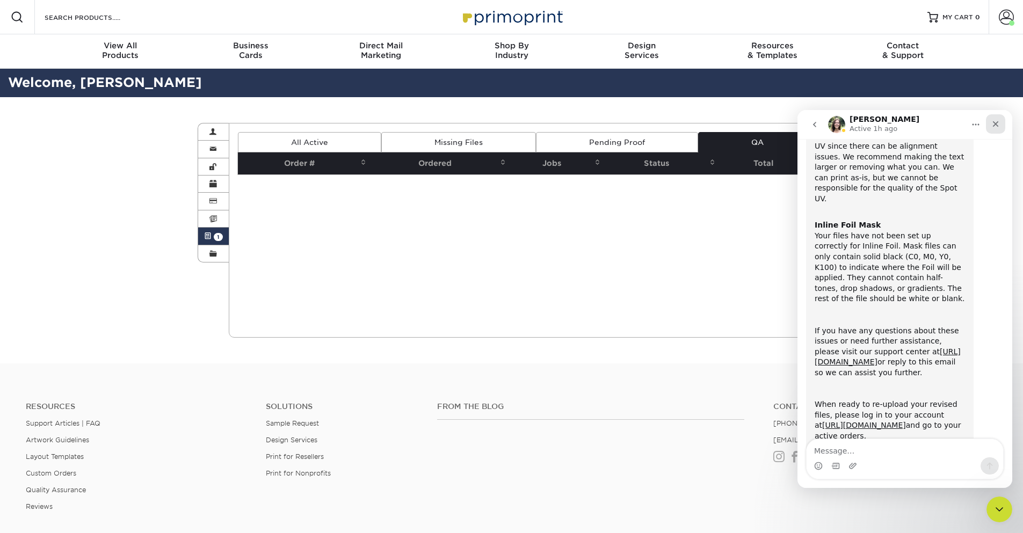
click at [993, 127] on icon "Close" at bounding box center [995, 124] width 9 height 9
